Goal: Check status: Check status

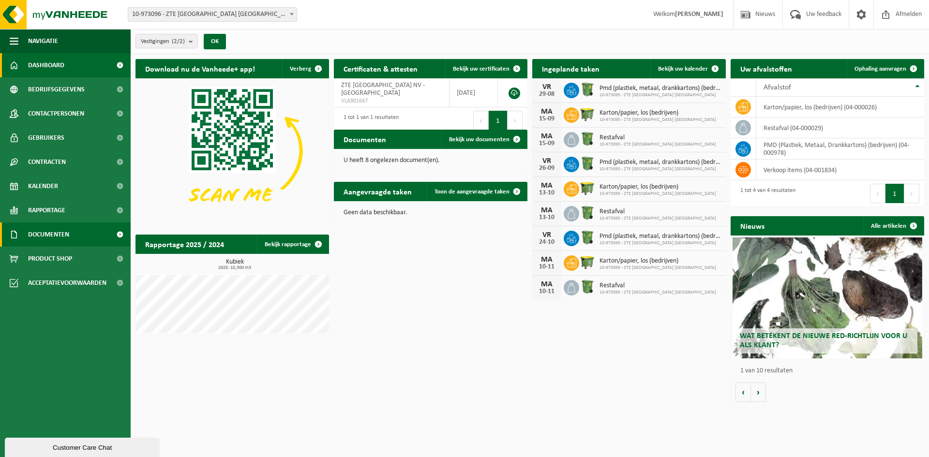
click at [62, 236] on span "Documenten" at bounding box center [48, 234] width 41 height 24
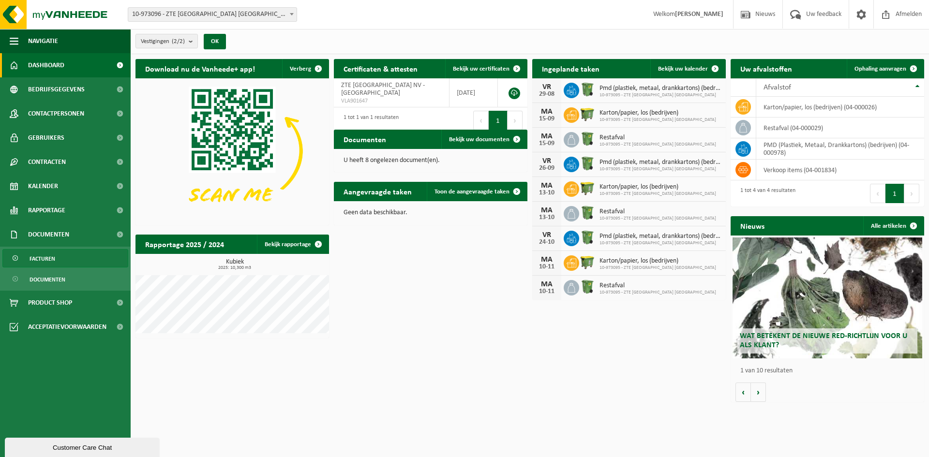
click at [51, 259] on span "Facturen" at bounding box center [43, 259] width 26 height 18
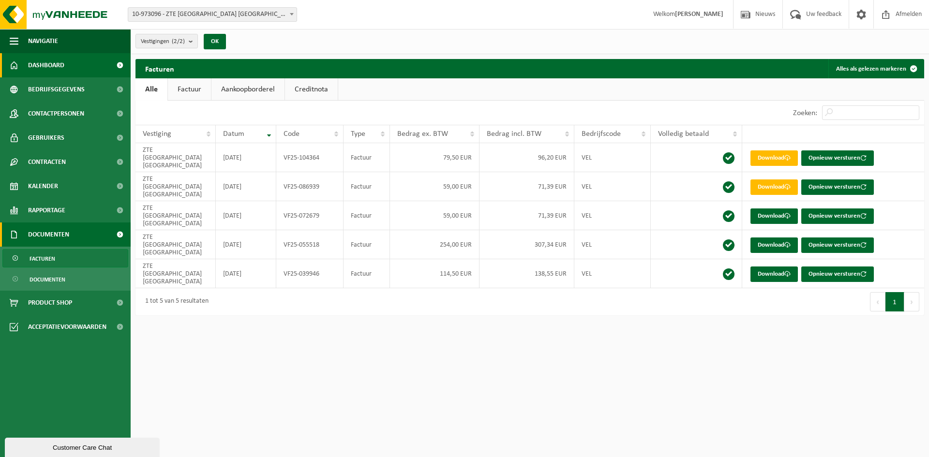
click at [50, 66] on span "Dashboard" at bounding box center [46, 65] width 36 height 24
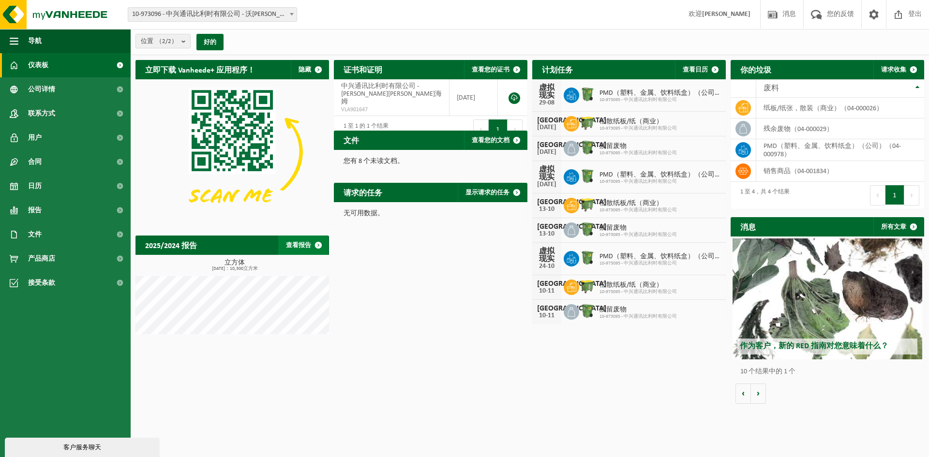
click at [321, 248] on span at bounding box center [318, 245] width 19 height 19
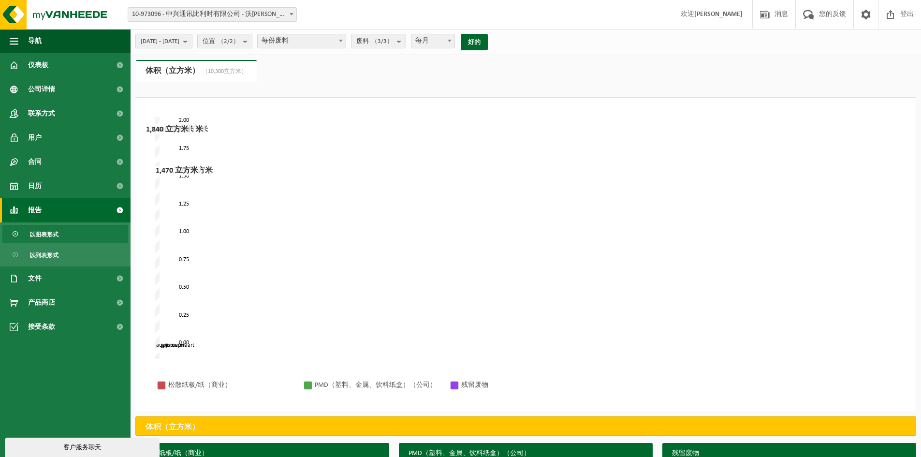
click at [192, 42] on button "2025年3月1日 - 2025年8月26日" at bounding box center [163, 41] width 57 height 15
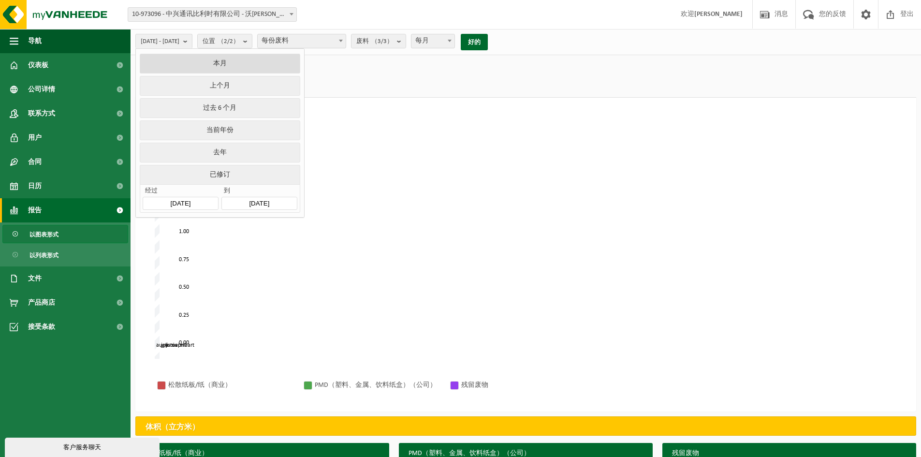
click at [224, 61] on button "本月" at bounding box center [220, 64] width 160 height 20
type input "2025-08-01"
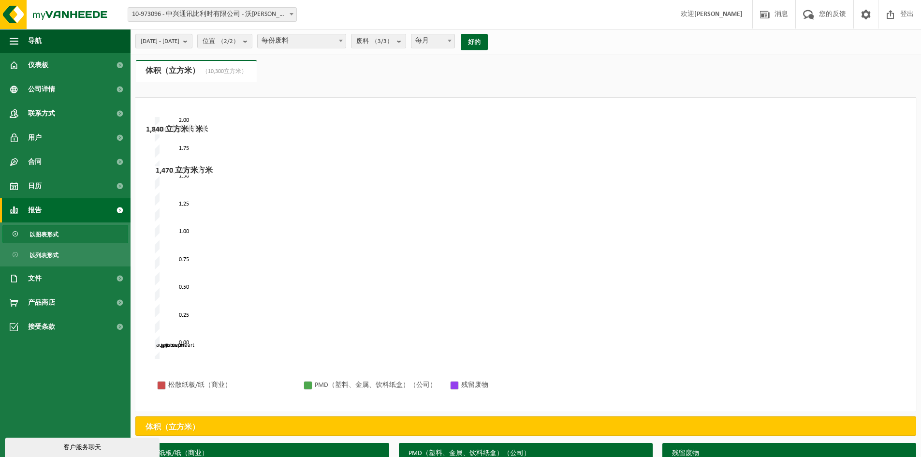
click at [179, 35] on span "2025年8月1日 - 2025年8月26日" at bounding box center [160, 41] width 39 height 15
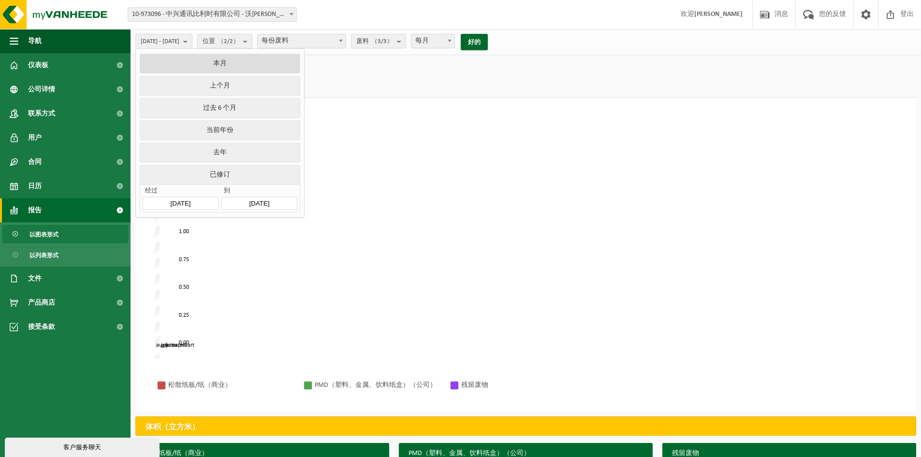
click at [216, 63] on font "本月" at bounding box center [220, 63] width 14 height 7
